Goal: Information Seeking & Learning: Learn about a topic

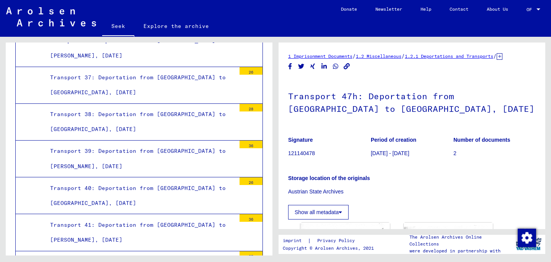
scroll to position [1745, 0]
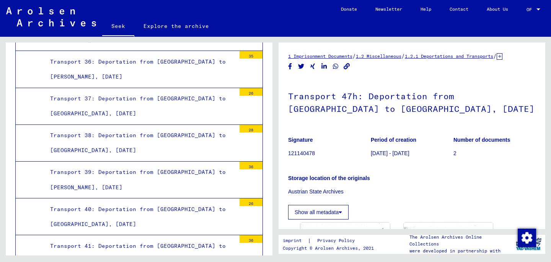
click at [189, 202] on div "Transport 40: Deportation from [GEOGRAPHIC_DATA] to [GEOGRAPHIC_DATA], [DATE]" at bounding box center [139, 217] width 191 height 30
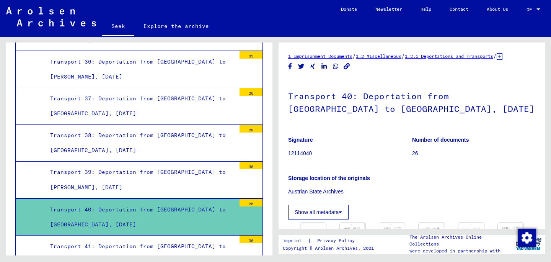
scroll to position [115, 0]
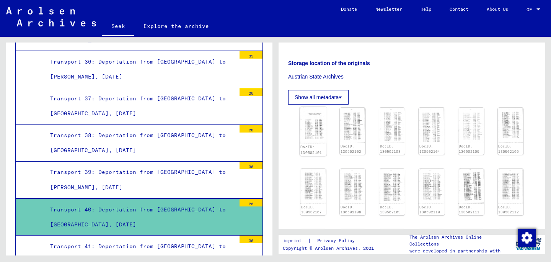
click at [314, 130] on img at bounding box center [313, 124] width 27 height 37
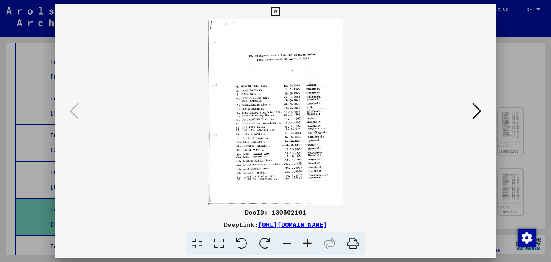
click at [478, 113] on icon at bounding box center [476, 111] width 9 height 18
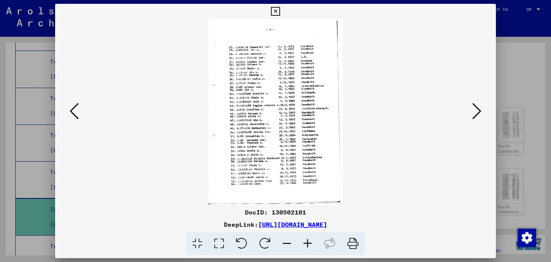
click at [478, 113] on icon at bounding box center [476, 111] width 9 height 18
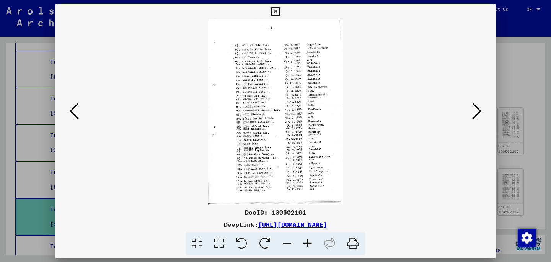
click at [478, 113] on icon at bounding box center [476, 111] width 9 height 18
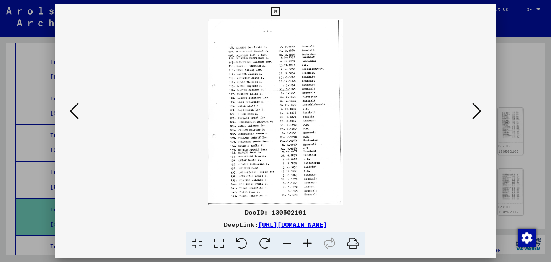
click at [477, 111] on icon at bounding box center [476, 111] width 9 height 18
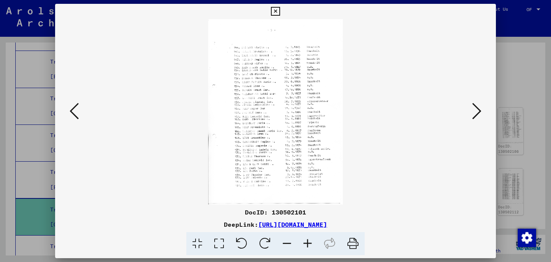
click at [477, 111] on icon at bounding box center [476, 111] width 9 height 18
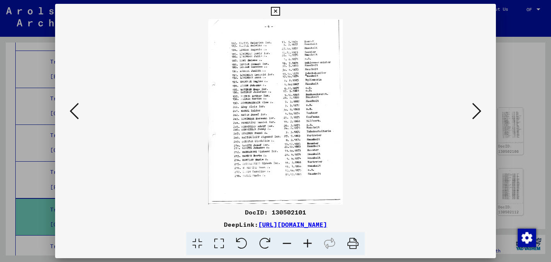
click at [76, 115] on icon at bounding box center [74, 111] width 9 height 18
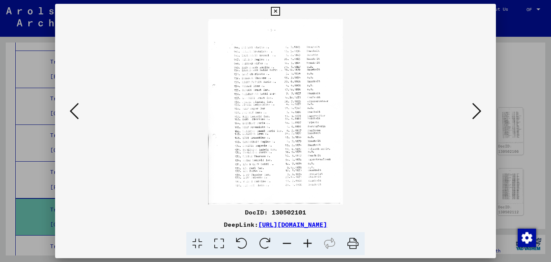
click at [309, 246] on icon at bounding box center [307, 243] width 21 height 23
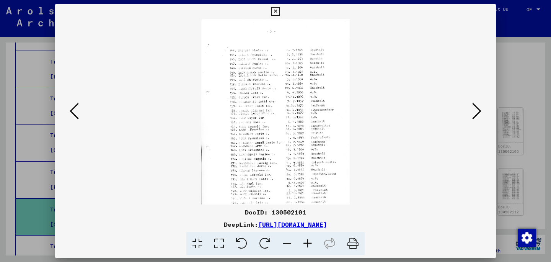
click at [309, 246] on icon at bounding box center [307, 243] width 21 height 23
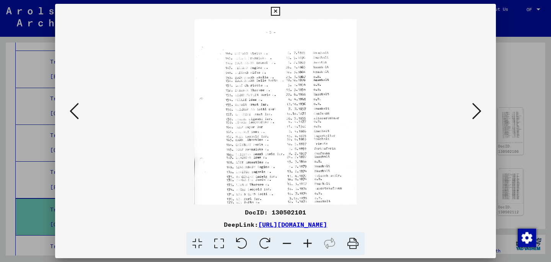
click at [309, 246] on icon at bounding box center [307, 243] width 21 height 23
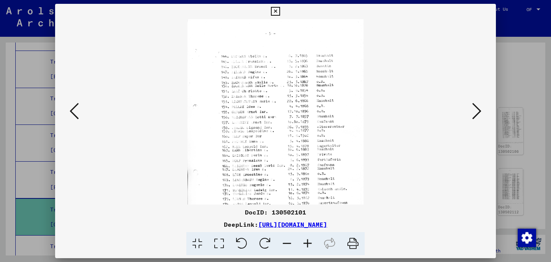
click at [484, 111] on div at bounding box center [275, 111] width 441 height 185
click at [480, 113] on icon at bounding box center [476, 111] width 9 height 18
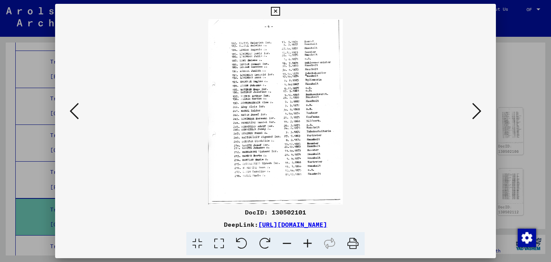
click at [480, 113] on icon at bounding box center [476, 111] width 9 height 18
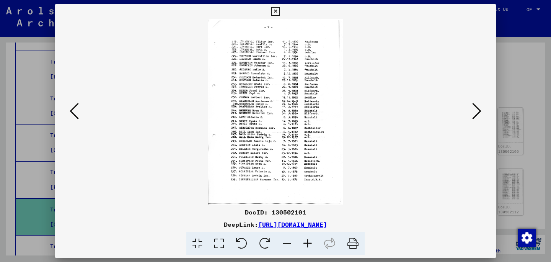
click at [480, 113] on icon at bounding box center [476, 111] width 9 height 18
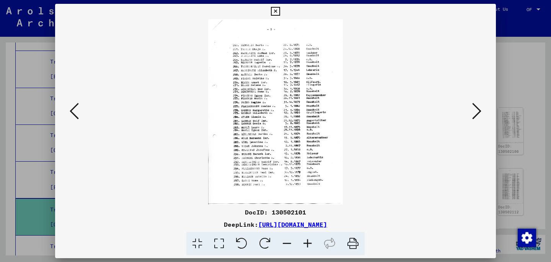
click at [480, 113] on icon at bounding box center [476, 111] width 9 height 18
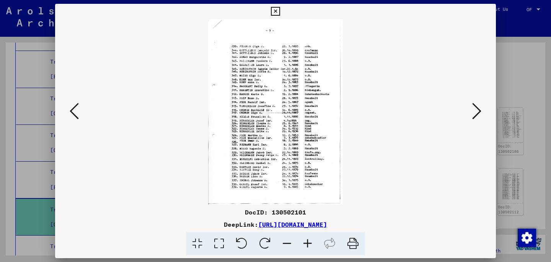
click at [480, 113] on icon at bounding box center [476, 111] width 9 height 18
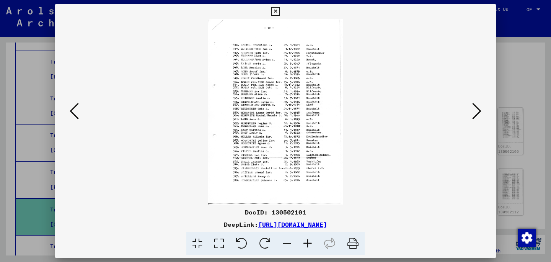
click at [480, 113] on icon at bounding box center [476, 111] width 9 height 18
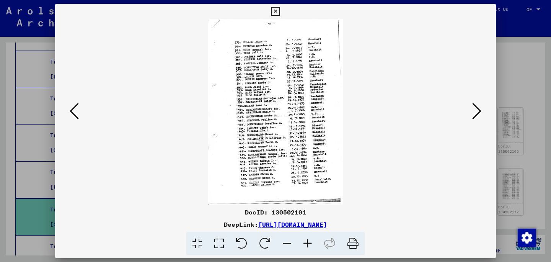
click at [480, 113] on icon at bounding box center [476, 111] width 9 height 18
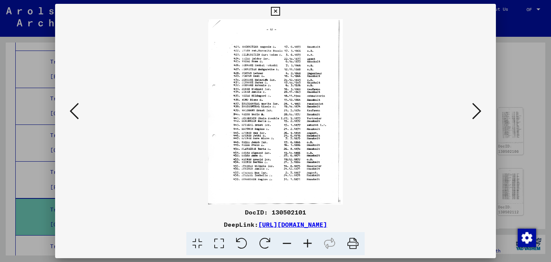
click at [480, 113] on icon at bounding box center [476, 111] width 9 height 18
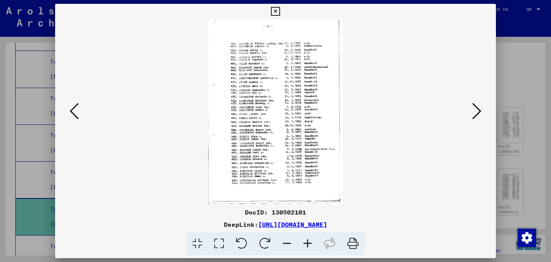
click at [480, 113] on icon at bounding box center [476, 111] width 9 height 18
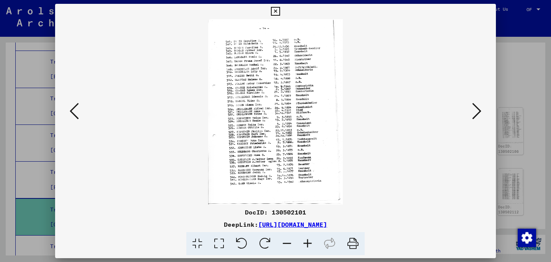
click at [524, 123] on div at bounding box center [275, 131] width 551 height 262
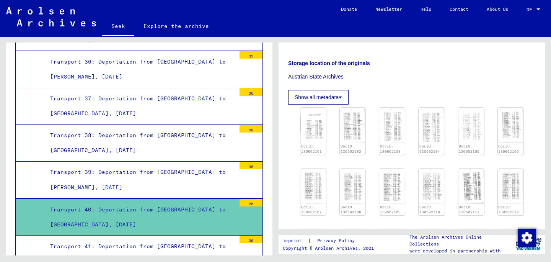
click at [145, 165] on div "Transport 39: Deportation from [GEOGRAPHIC_DATA] to [PERSON_NAME], [DATE]" at bounding box center [139, 180] width 191 height 30
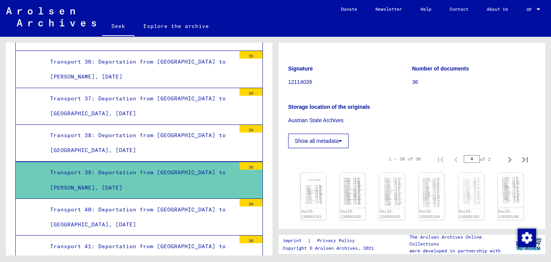
scroll to position [129, 0]
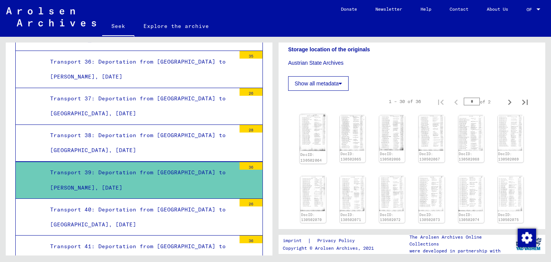
click at [311, 127] on img at bounding box center [313, 132] width 27 height 37
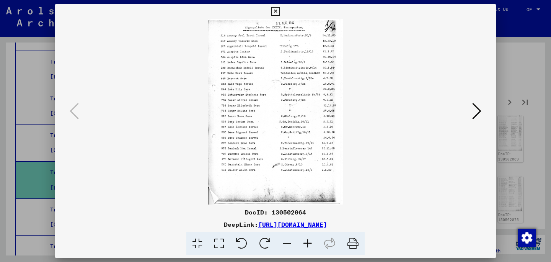
click at [471, 116] on button at bounding box center [477, 112] width 14 height 22
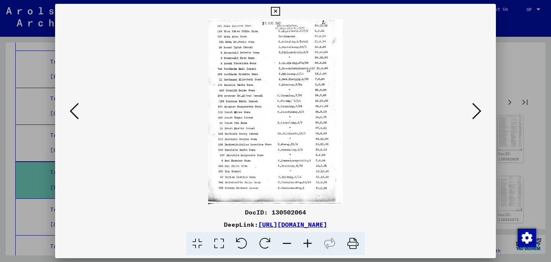
click at [471, 116] on button at bounding box center [477, 112] width 14 height 22
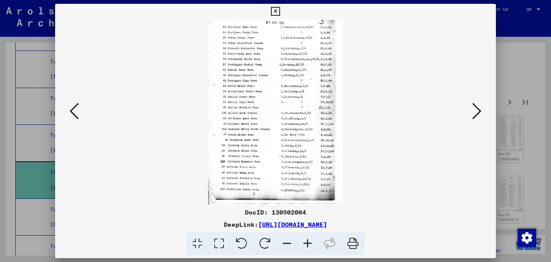
click at [303, 242] on icon at bounding box center [307, 243] width 21 height 23
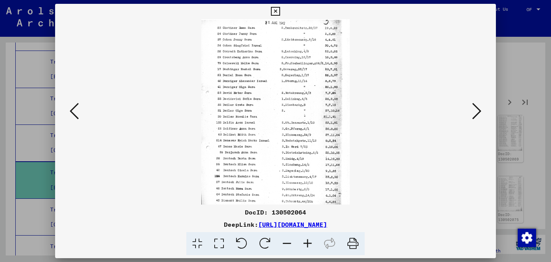
click at [303, 242] on icon at bounding box center [307, 243] width 21 height 23
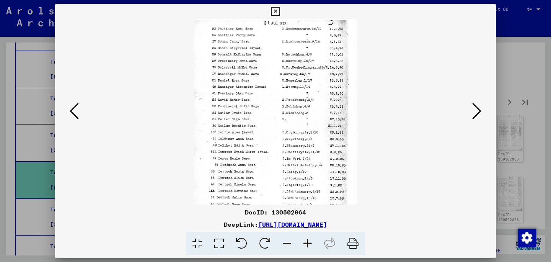
click at [303, 242] on icon at bounding box center [307, 243] width 21 height 23
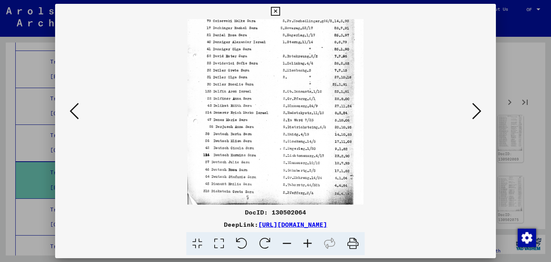
scroll to position [57, 0]
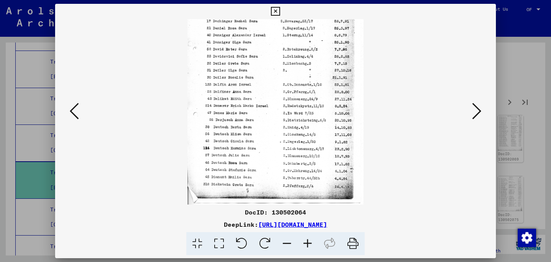
drag, startPoint x: 362, startPoint y: 156, endPoint x: 350, endPoint y: 97, distance: 60.2
click at [350, 97] on img at bounding box center [276, 83] width 176 height 243
click at [475, 113] on icon at bounding box center [476, 111] width 9 height 18
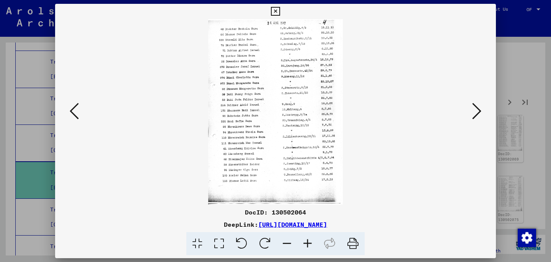
click at [475, 113] on icon at bounding box center [476, 111] width 9 height 18
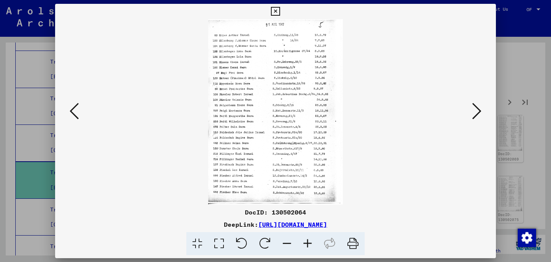
click at [475, 113] on icon at bounding box center [476, 111] width 9 height 18
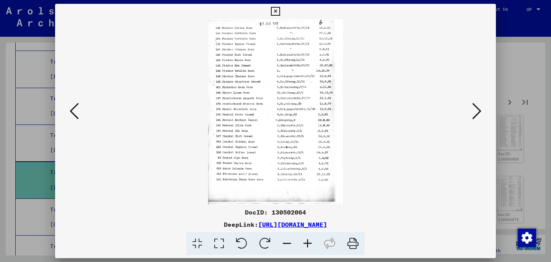
click at [475, 113] on icon at bounding box center [476, 111] width 9 height 18
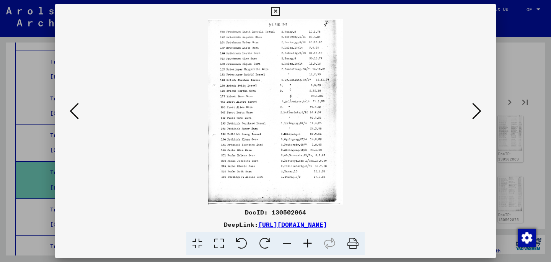
click at [475, 113] on icon at bounding box center [476, 111] width 9 height 18
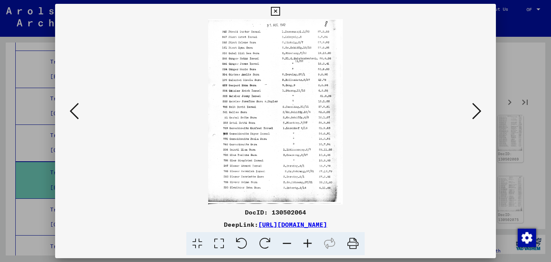
click at [475, 113] on icon at bounding box center [476, 111] width 9 height 18
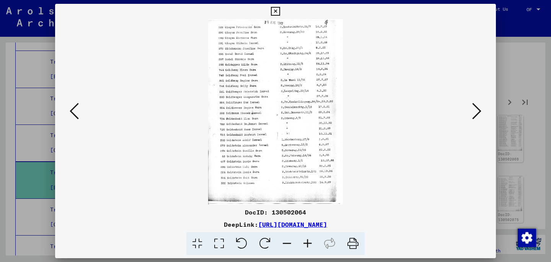
click at [475, 113] on icon at bounding box center [476, 111] width 9 height 18
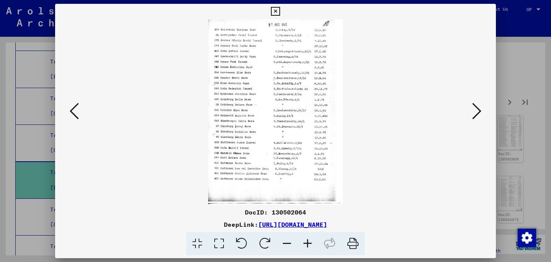
click at [475, 113] on icon at bounding box center [476, 111] width 9 height 18
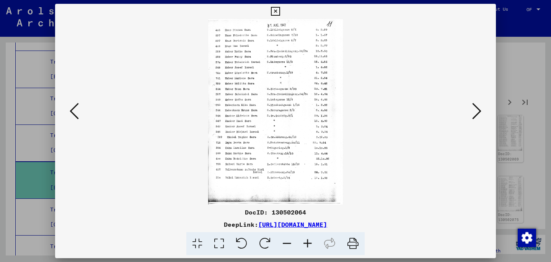
click at [522, 121] on div at bounding box center [275, 131] width 551 height 262
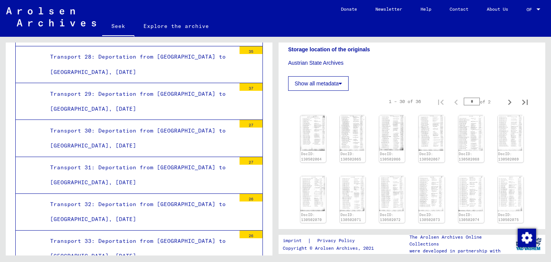
scroll to position [1456, 0]
click at [186, 196] on div "Transport 32: Deportation from [GEOGRAPHIC_DATA] to [GEOGRAPHIC_DATA], [DATE]" at bounding box center [139, 211] width 191 height 30
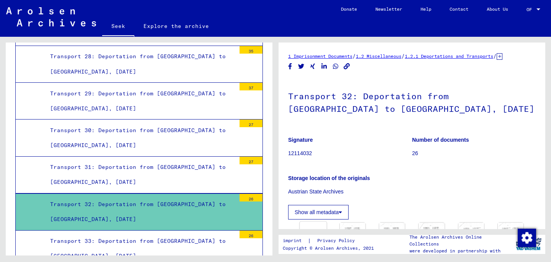
scroll to position [106, 0]
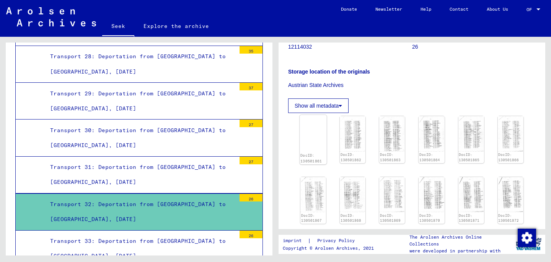
click at [315, 115] on img at bounding box center [313, 115] width 27 height 0
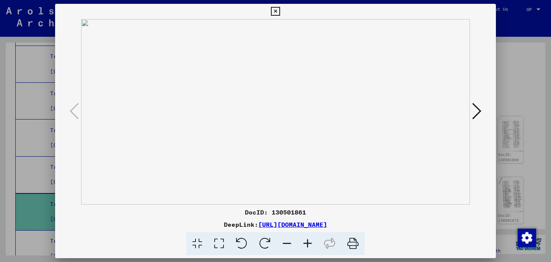
click at [468, 109] on img at bounding box center [275, 111] width 389 height 185
click at [473, 110] on icon at bounding box center [476, 111] width 9 height 18
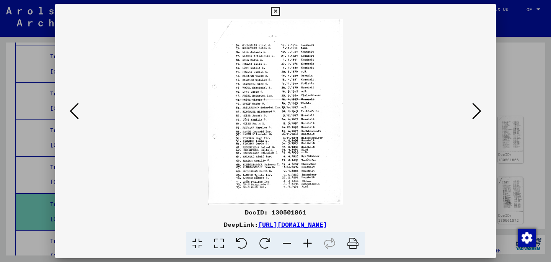
click at [473, 110] on icon at bounding box center [476, 111] width 9 height 18
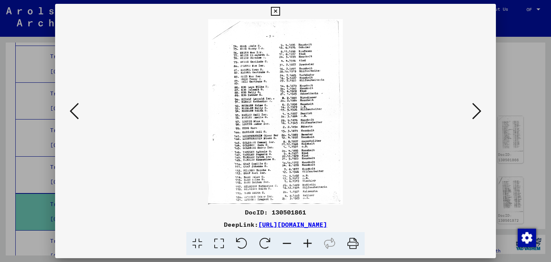
click at [473, 110] on icon at bounding box center [476, 111] width 9 height 18
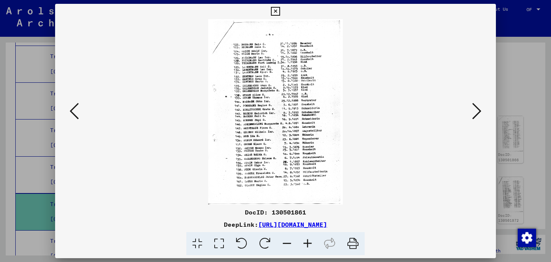
click at [473, 110] on icon at bounding box center [476, 111] width 9 height 18
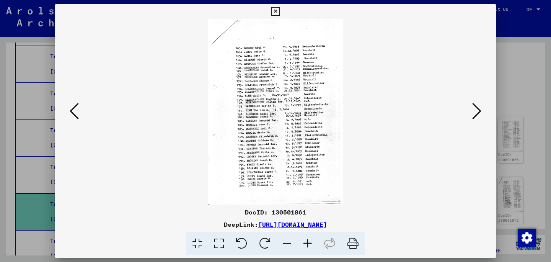
click at [524, 117] on div at bounding box center [275, 131] width 551 height 262
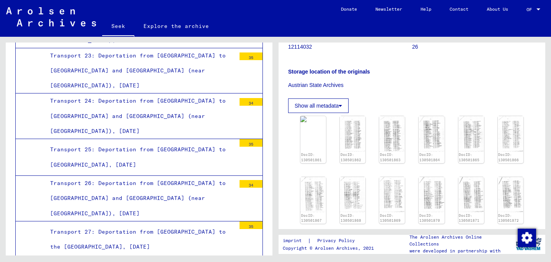
click at [204, 228] on font "Transport 27: Deportation from [GEOGRAPHIC_DATA] to the [GEOGRAPHIC_DATA], [DAT…" at bounding box center [138, 239] width 176 height 22
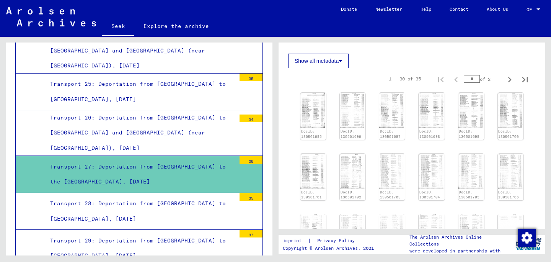
scroll to position [190, 0]
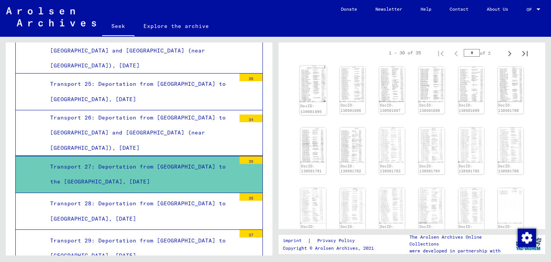
click at [312, 68] on img at bounding box center [313, 83] width 27 height 37
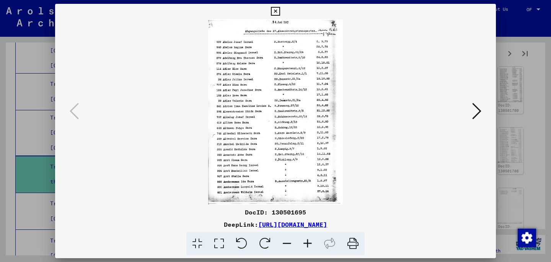
click at [480, 116] on icon at bounding box center [476, 111] width 9 height 18
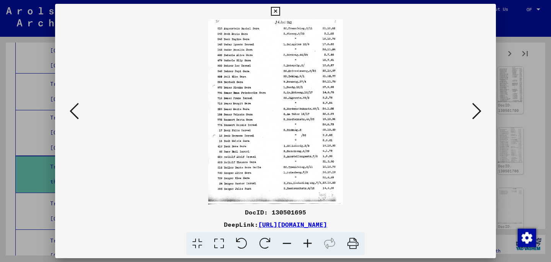
click at [477, 114] on icon at bounding box center [476, 111] width 9 height 18
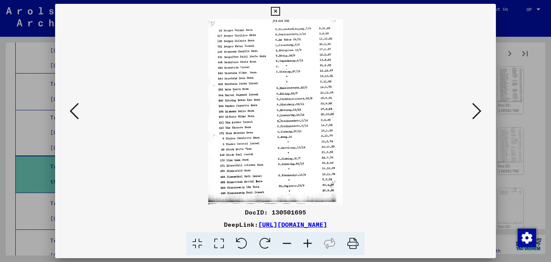
click at [477, 115] on icon at bounding box center [476, 111] width 9 height 18
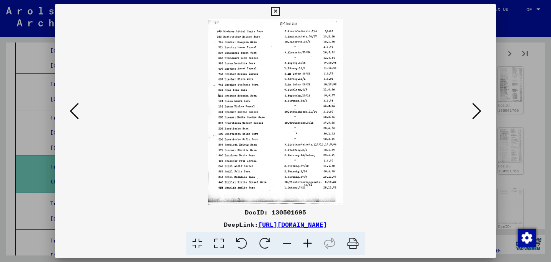
click at [527, 126] on div at bounding box center [275, 131] width 551 height 262
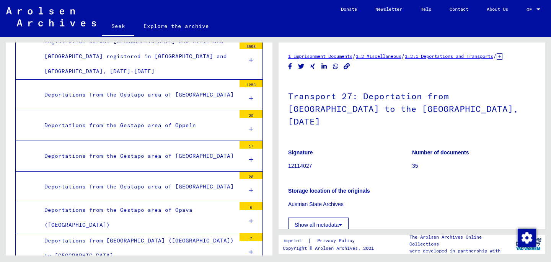
scroll to position [3253, 0]
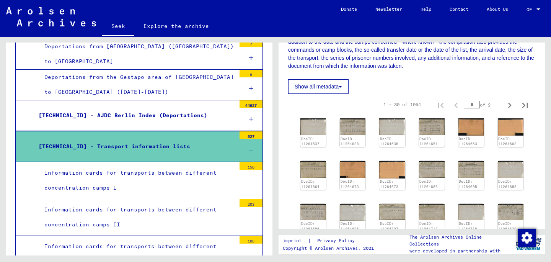
scroll to position [3482, 0]
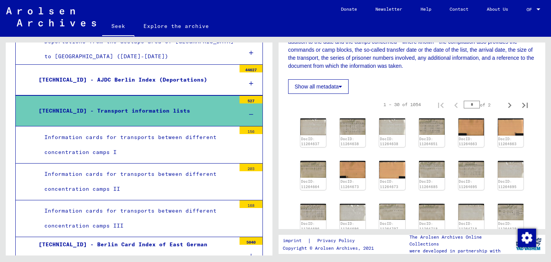
click at [156, 237] on div "[TECHNICAL_ID] - Berlin Card Index of East German Transports Waves 1-7" at bounding box center [134, 252] width 203 height 30
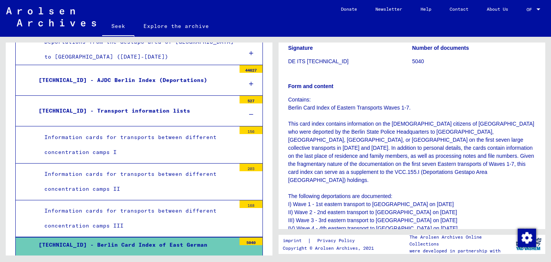
scroll to position [92, 0]
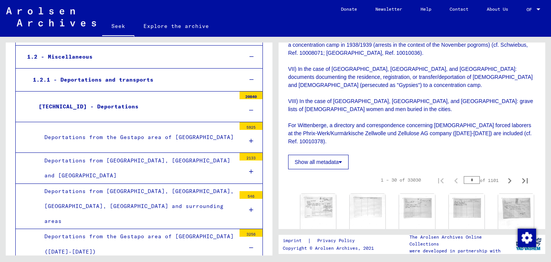
scroll to position [131, 0]
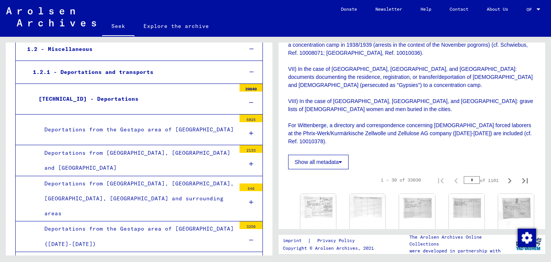
click at [126, 225] on font "Deportations from the Gestapo area of ​​[GEOGRAPHIC_DATA] ([DATE]-[DATE])" at bounding box center [138, 236] width 189 height 22
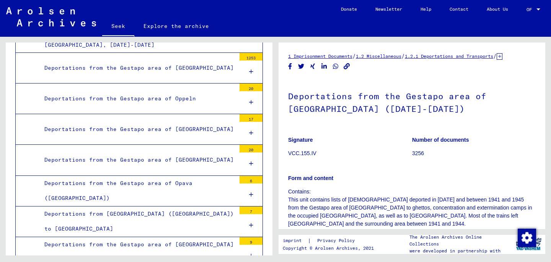
scroll to position [723, 0]
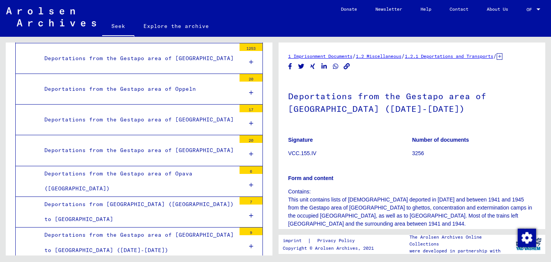
click at [133, 197] on div "Deportations from [GEOGRAPHIC_DATA] ([GEOGRAPHIC_DATA]) to [GEOGRAPHIC_DATA]" at bounding box center [137, 212] width 197 height 30
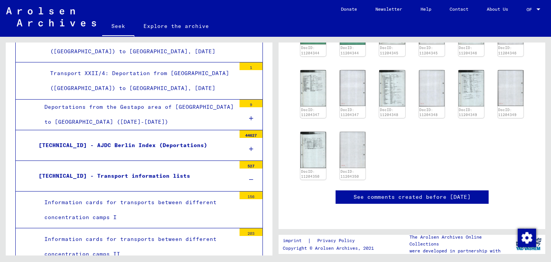
scroll to position [954, 0]
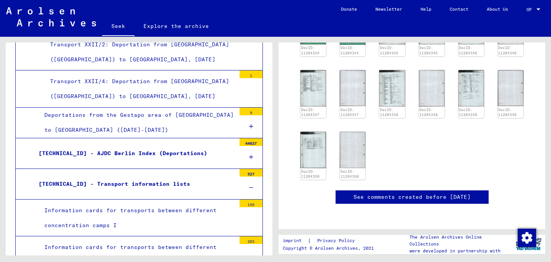
click at [167, 176] on div "[TECHNICAL_ID] - Transport information lists" at bounding box center [134, 183] width 203 height 15
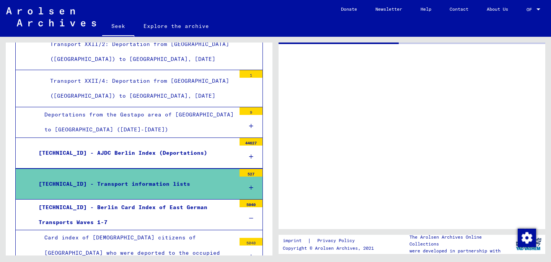
scroll to position [954, 0]
click at [171, 145] on div "[TECHNICAL_ID] - AJDC Berlin Index (Deportations)" at bounding box center [134, 152] width 203 height 15
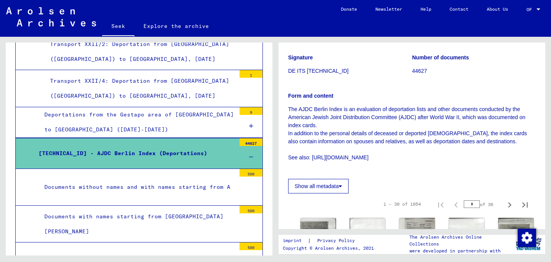
scroll to position [83, 0]
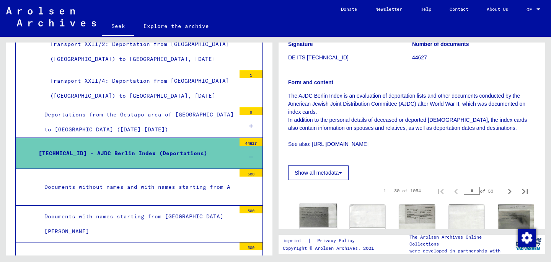
click at [316, 206] on img at bounding box center [319, 216] width 38 height 24
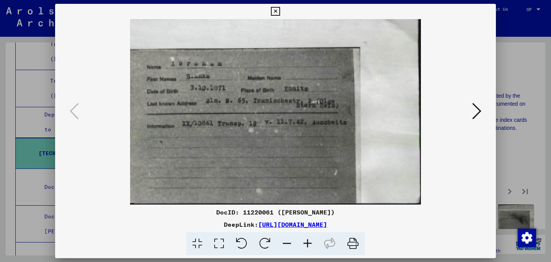
click at [476, 113] on icon at bounding box center [476, 111] width 9 height 18
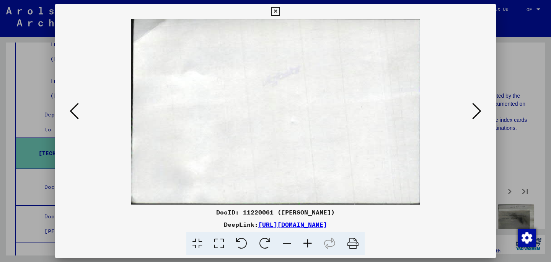
click at [476, 113] on icon at bounding box center [476, 111] width 9 height 18
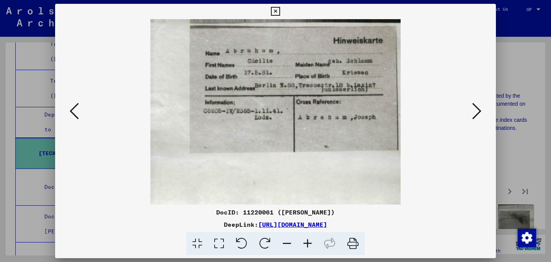
click at [476, 113] on icon at bounding box center [476, 111] width 9 height 18
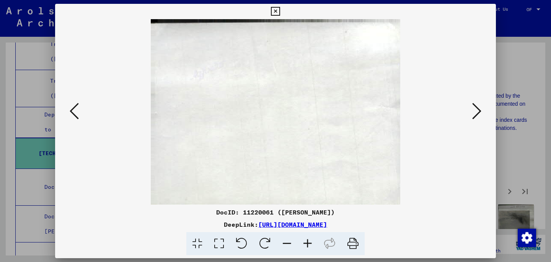
click at [476, 113] on icon at bounding box center [476, 111] width 9 height 18
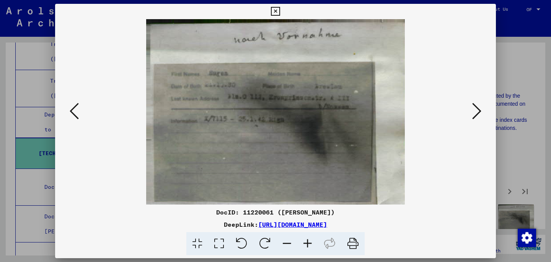
click at [476, 113] on icon at bounding box center [476, 111] width 9 height 18
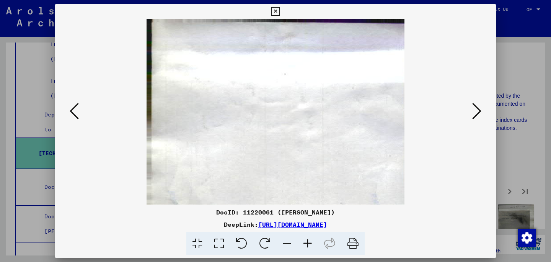
click at [476, 113] on icon at bounding box center [476, 111] width 9 height 18
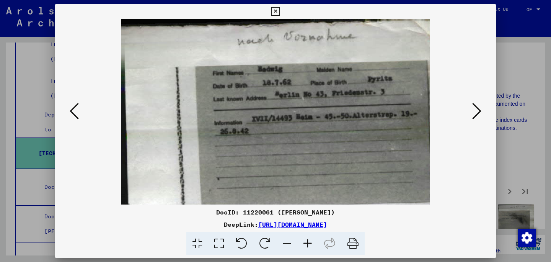
click at [516, 111] on div at bounding box center [275, 131] width 551 height 262
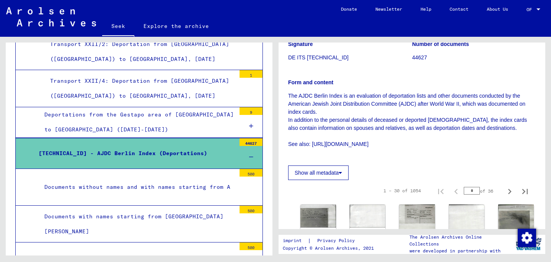
scroll to position [0, 0]
